Goal: Task Accomplishment & Management: Use online tool/utility

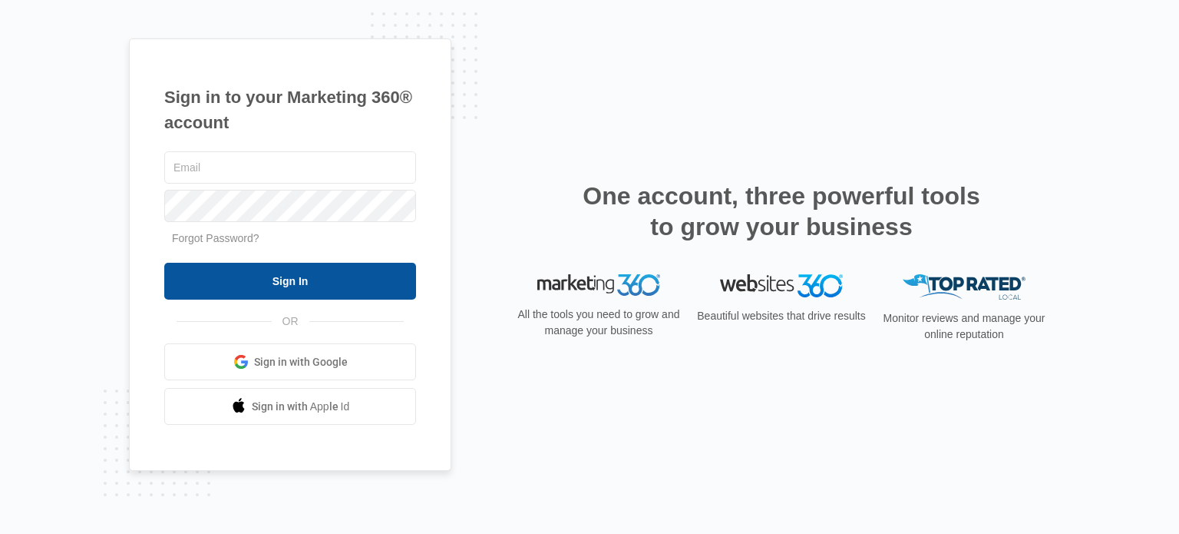
type input "[EMAIL_ADDRESS][DOMAIN_NAME]"
click at [323, 276] on input "Sign In" at bounding box center [290, 281] width 252 height 37
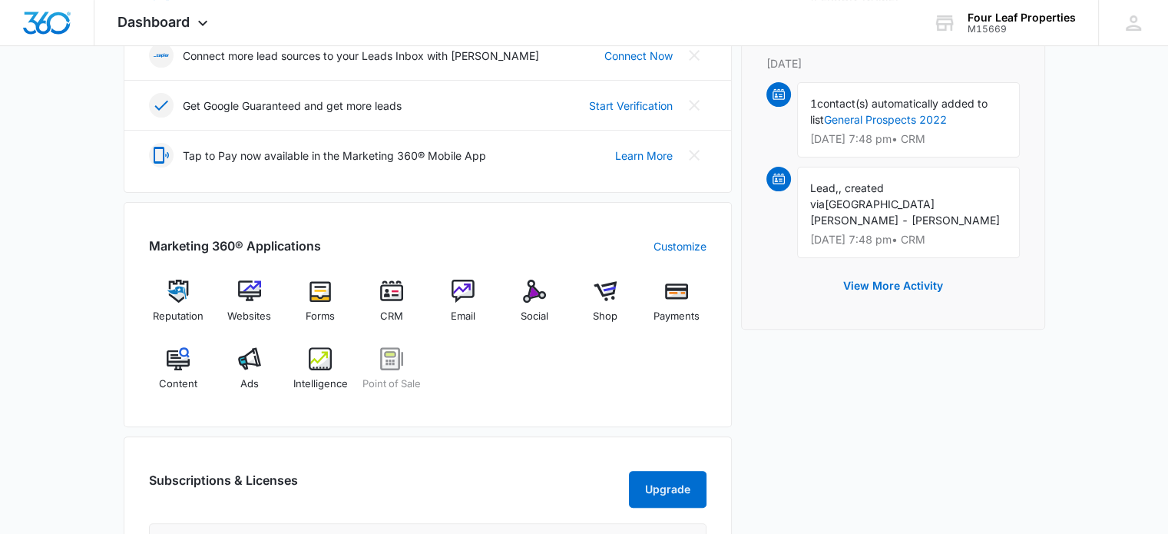
scroll to position [442, 0]
click at [387, 298] on img at bounding box center [391, 290] width 23 height 23
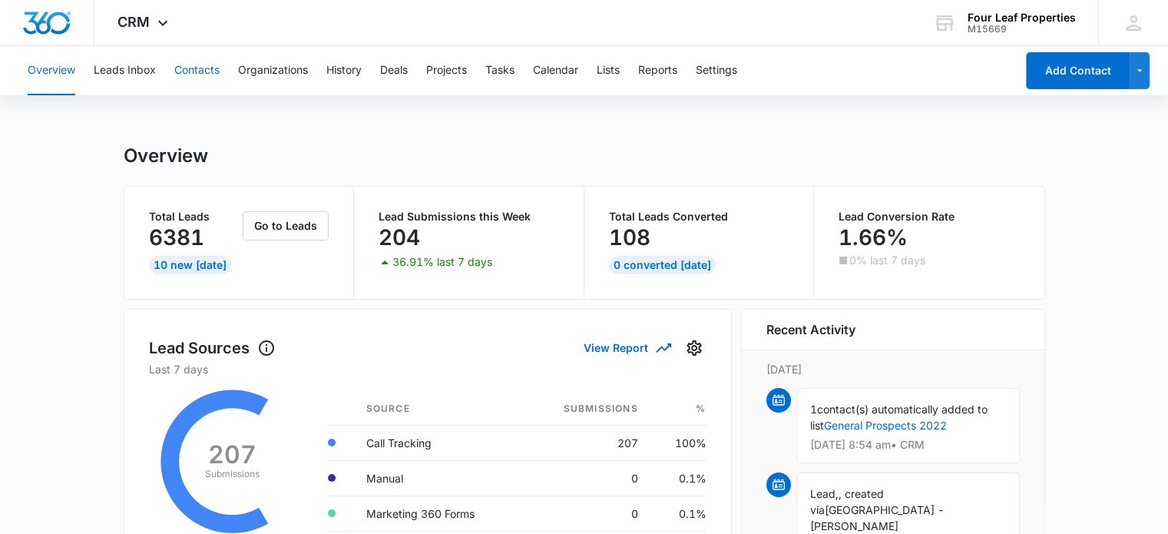
click at [200, 65] on button "Contacts" at bounding box center [196, 70] width 45 height 49
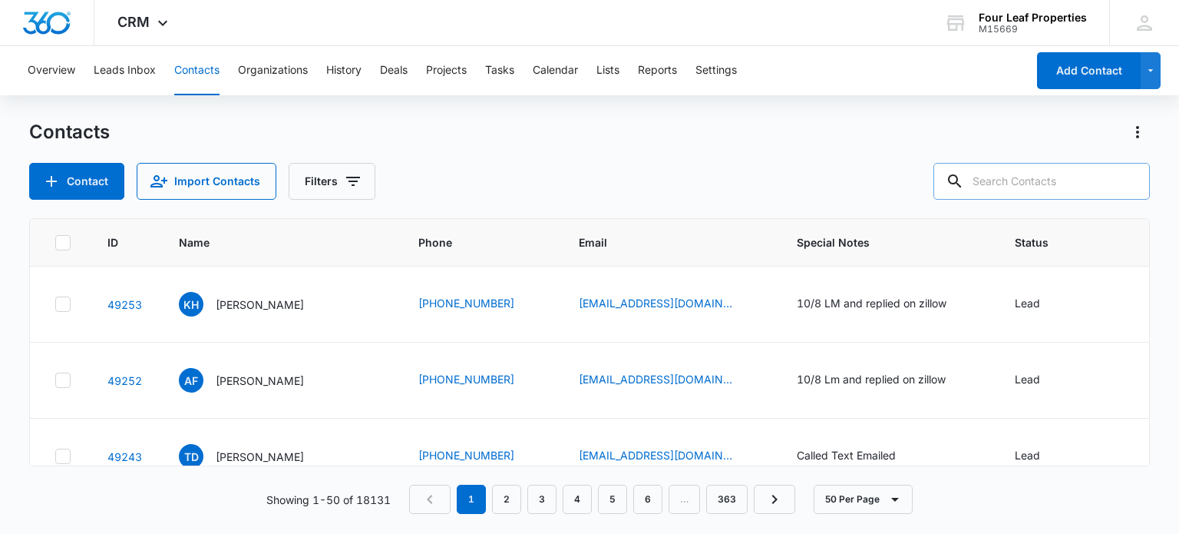
click at [1008, 187] on input "text" at bounding box center [1042, 181] width 217 height 37
type input "[PERSON_NAME]"
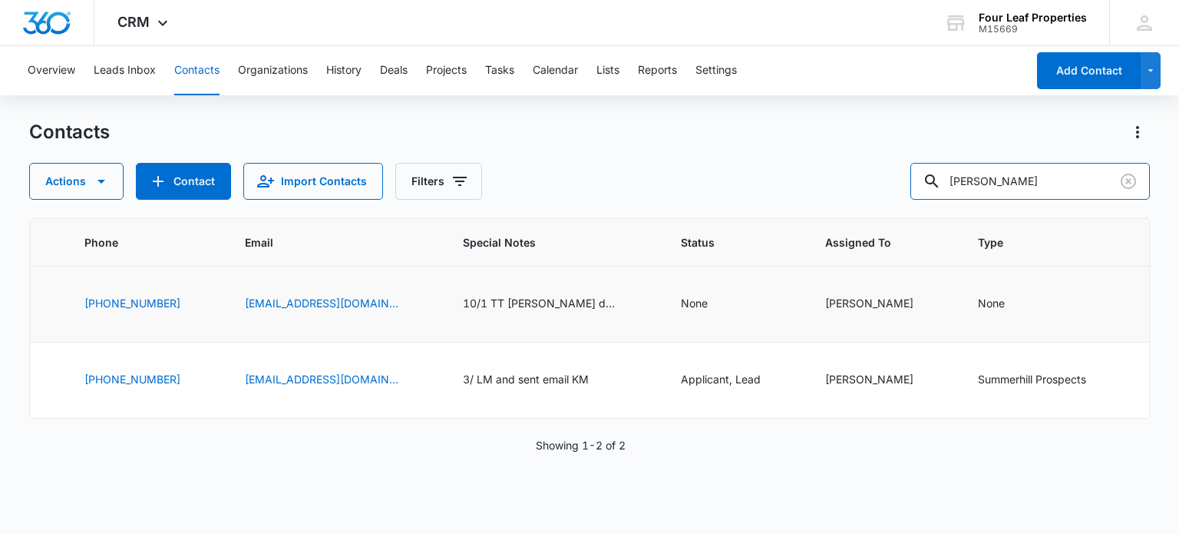
scroll to position [0, 115]
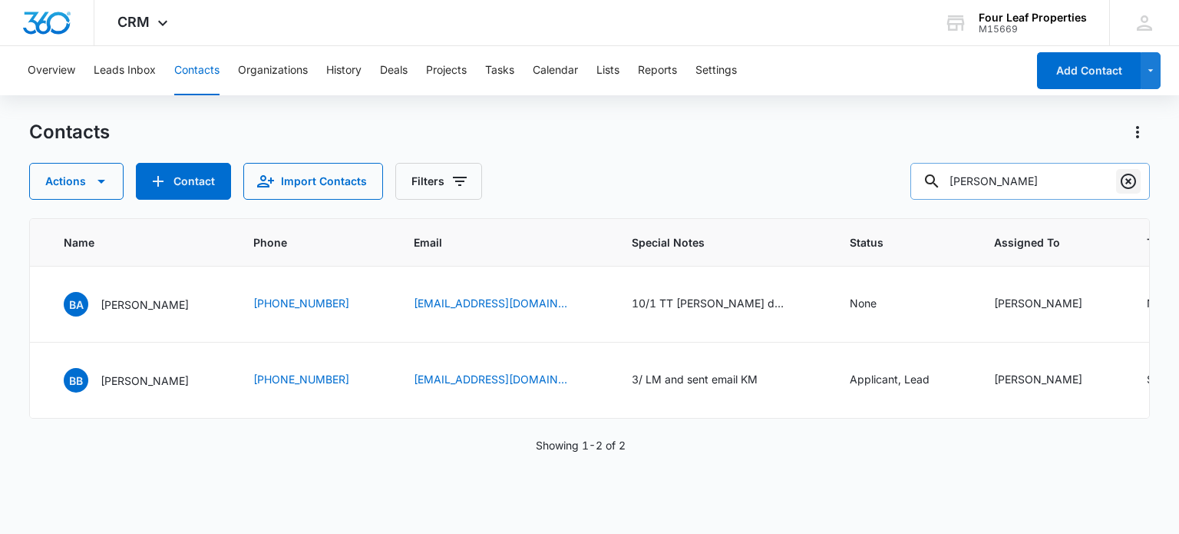
click at [1123, 171] on button "Clear" at bounding box center [1128, 181] width 25 height 25
click at [1124, 180] on div at bounding box center [1128, 181] width 25 height 37
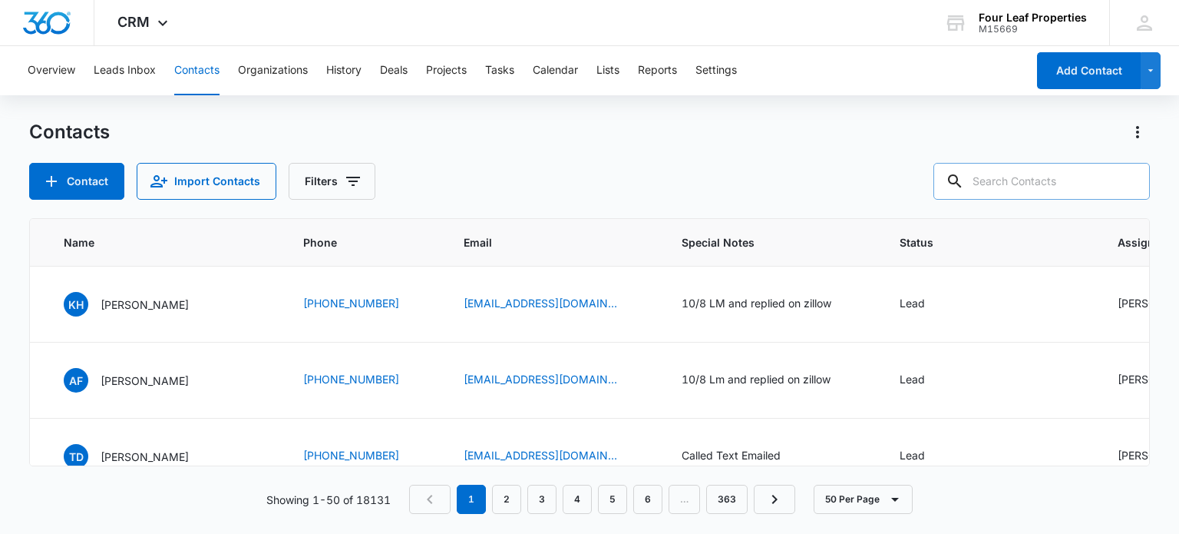
click at [1014, 177] on input "text" at bounding box center [1042, 181] width 217 height 37
type input "[PERSON_NAME]"
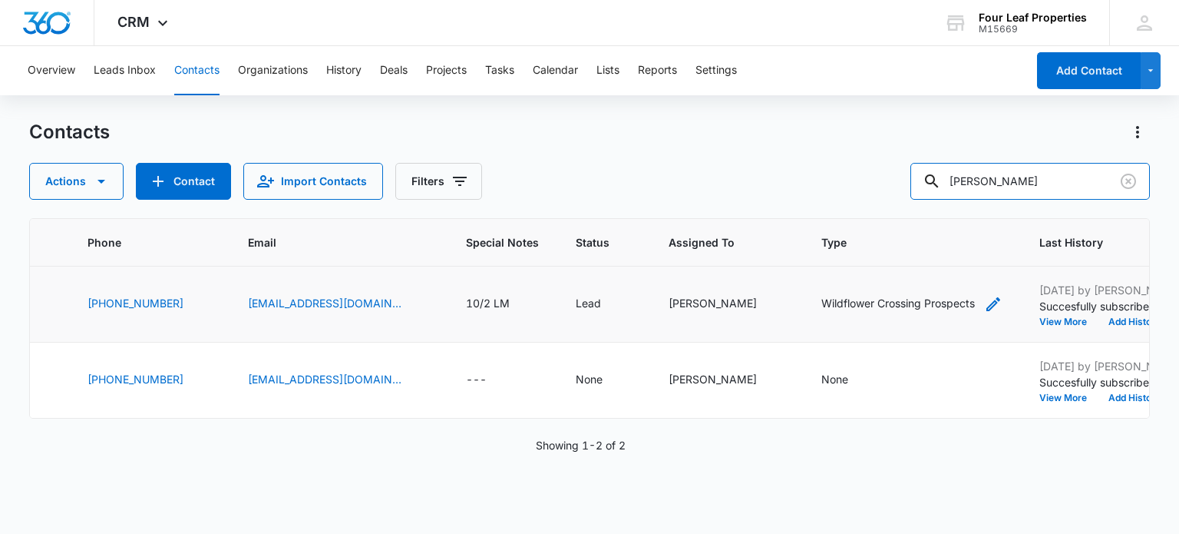
scroll to position [0, 279]
click at [1130, 183] on icon "Clear" at bounding box center [1128, 181] width 15 height 15
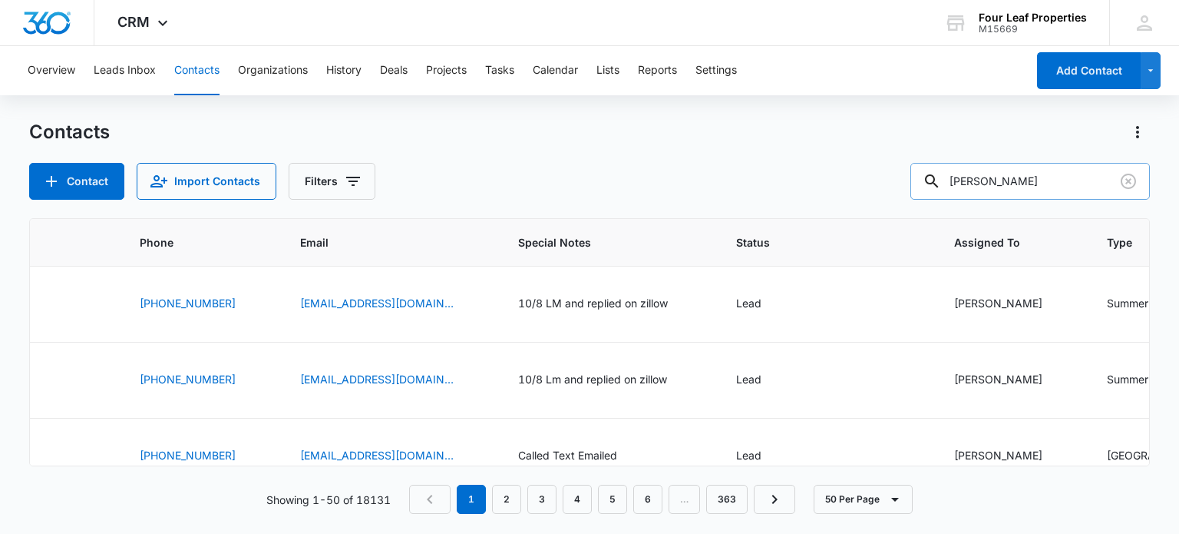
type input "[PERSON_NAME]"
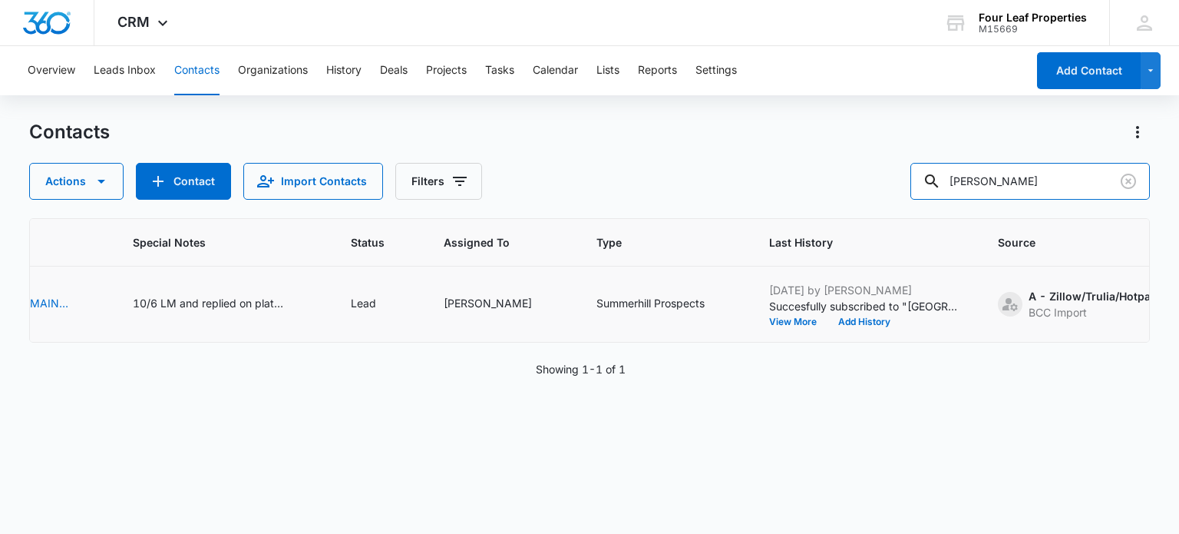
scroll to position [0, 614]
click at [240, 303] on div "10/6 LM and replied on platform" at bounding box center [211, 303] width 154 height 16
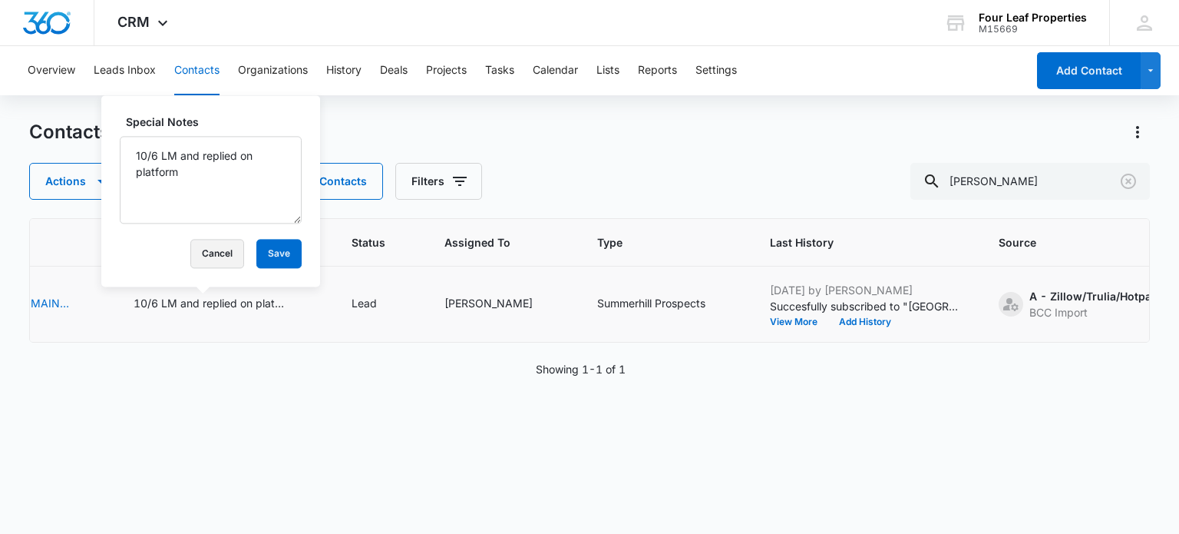
click at [210, 249] on button "Cancel" at bounding box center [217, 253] width 54 height 29
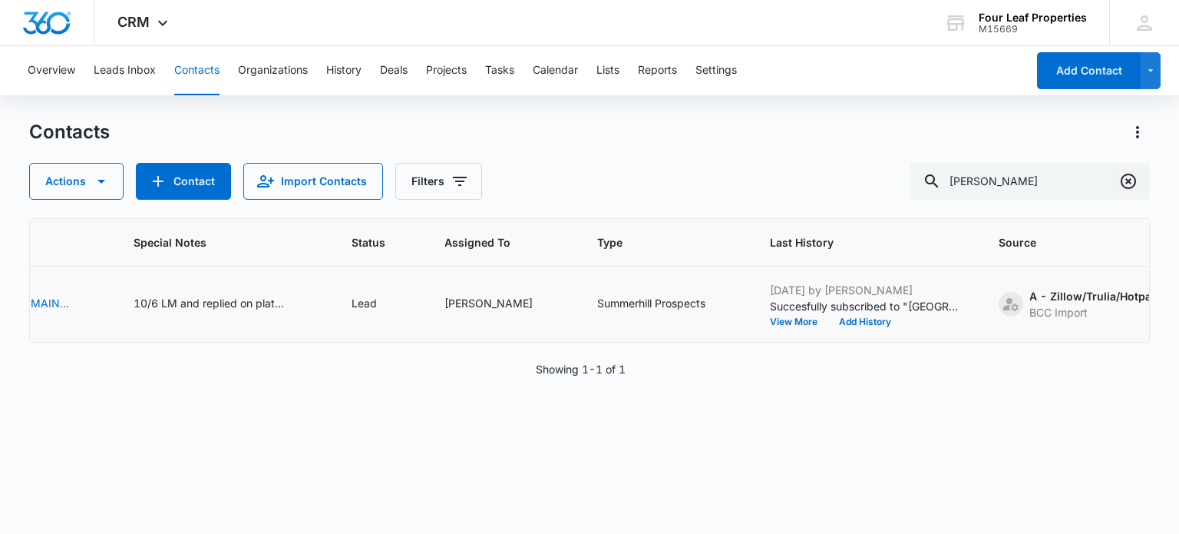
click at [1126, 184] on icon "Clear" at bounding box center [1129, 181] width 18 height 18
click at [1126, 184] on div at bounding box center [1128, 181] width 25 height 37
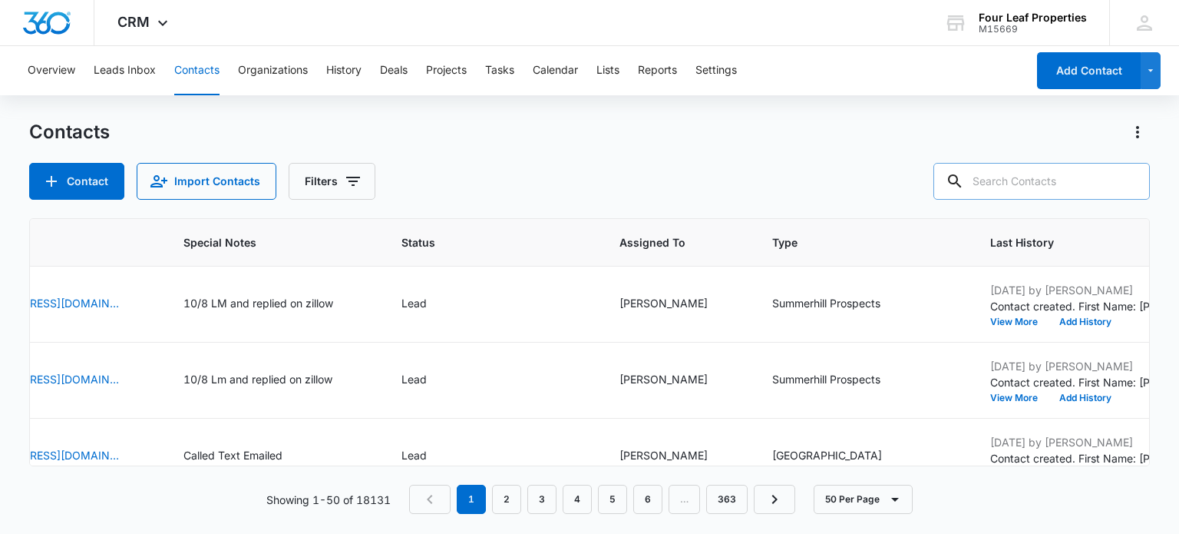
click at [1041, 181] on input "text" at bounding box center [1042, 181] width 217 height 37
type input "[PERSON_NAME]"
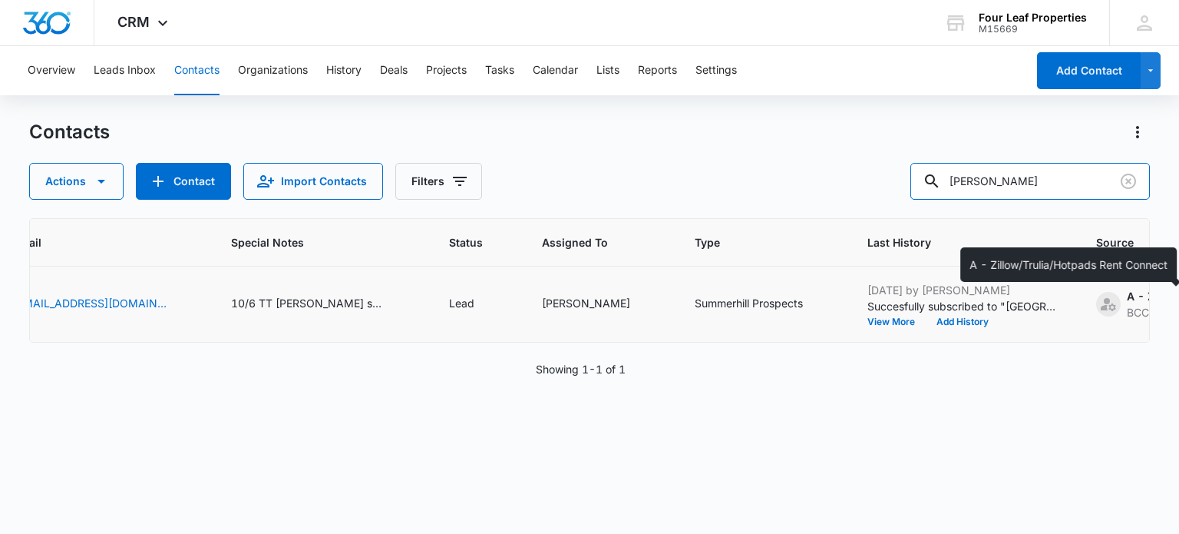
scroll to position [0, 515]
